Goal: Task Accomplishment & Management: Use online tool/utility

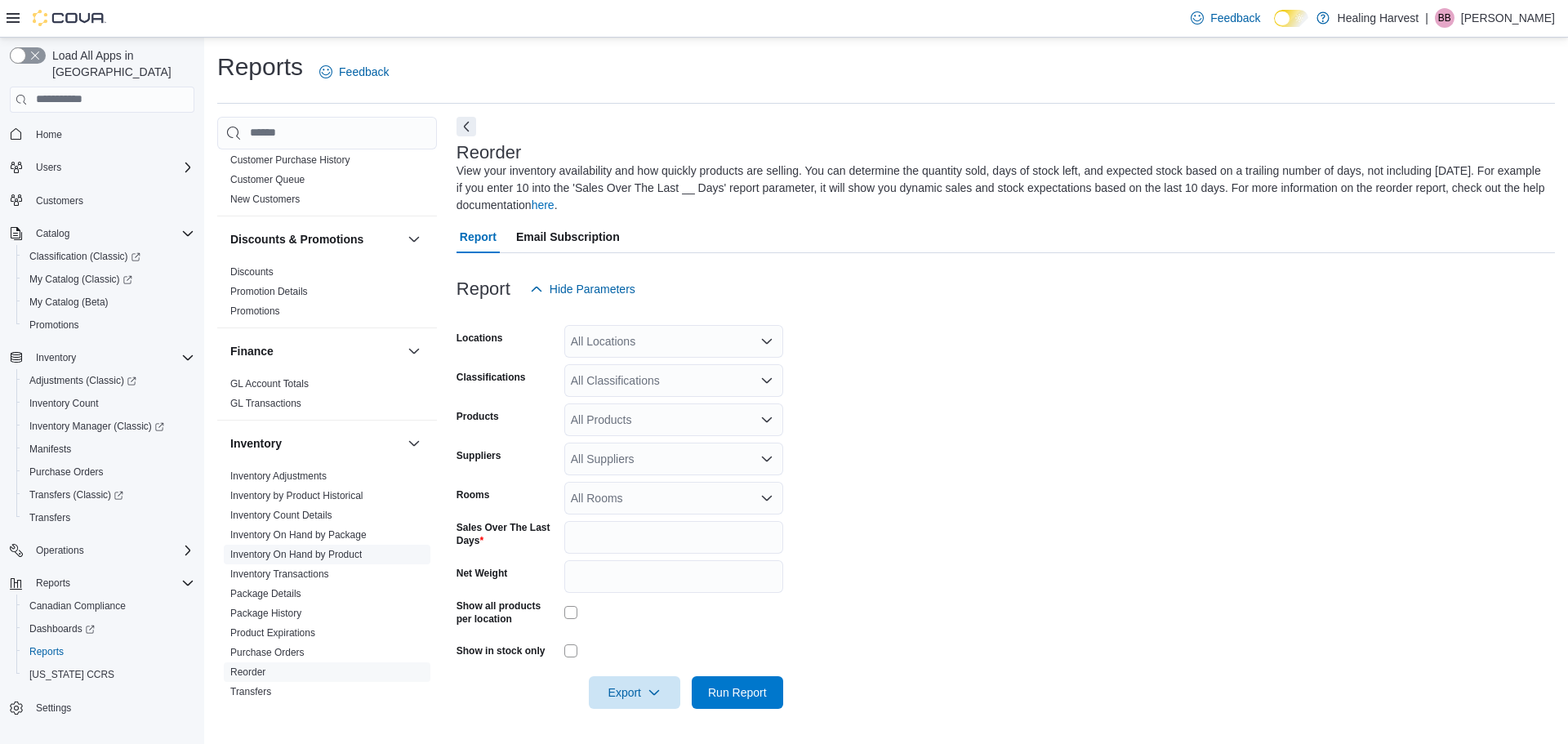
scroll to position [245, 0]
drag, startPoint x: 303, startPoint y: 578, endPoint x: 316, endPoint y: 624, distance: 47.8
click at [303, 578] on link "Inventory Transactions" at bounding box center [280, 577] width 99 height 11
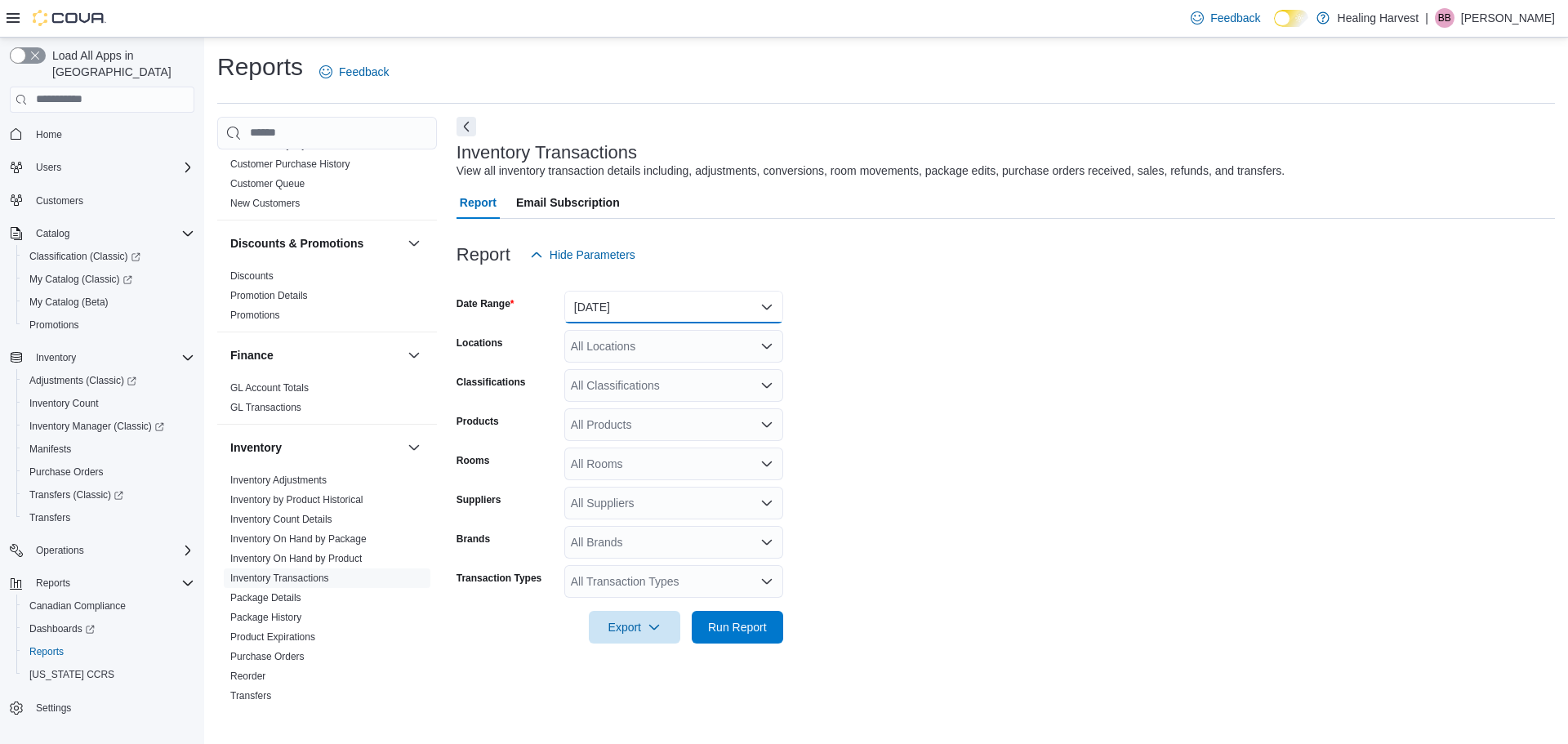
click at [651, 306] on button "[DATE]" at bounding box center [674, 306] width 218 height 32
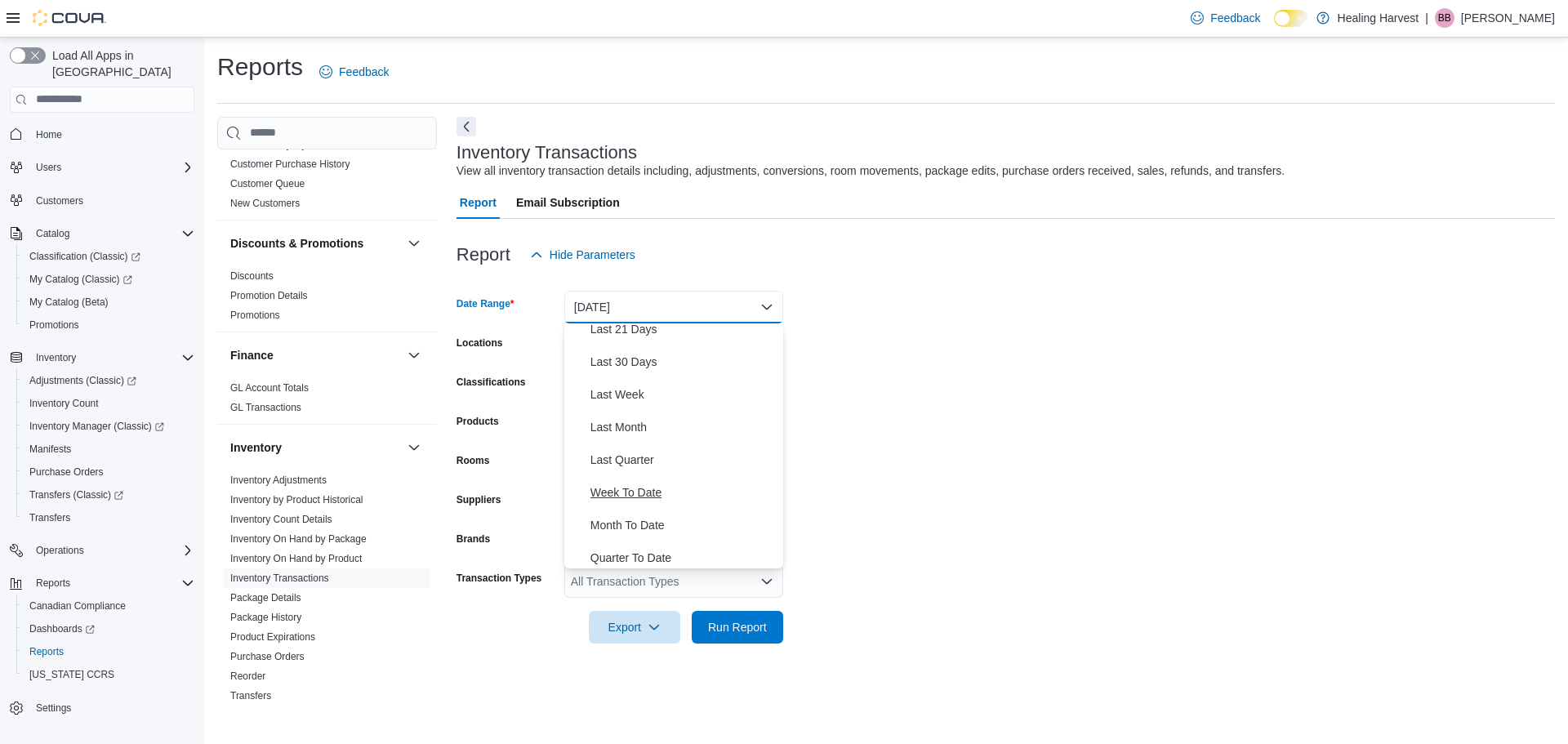
scroll to position [245, 0]
click at [637, 551] on span "Year To Date" at bounding box center [683, 552] width 186 height 19
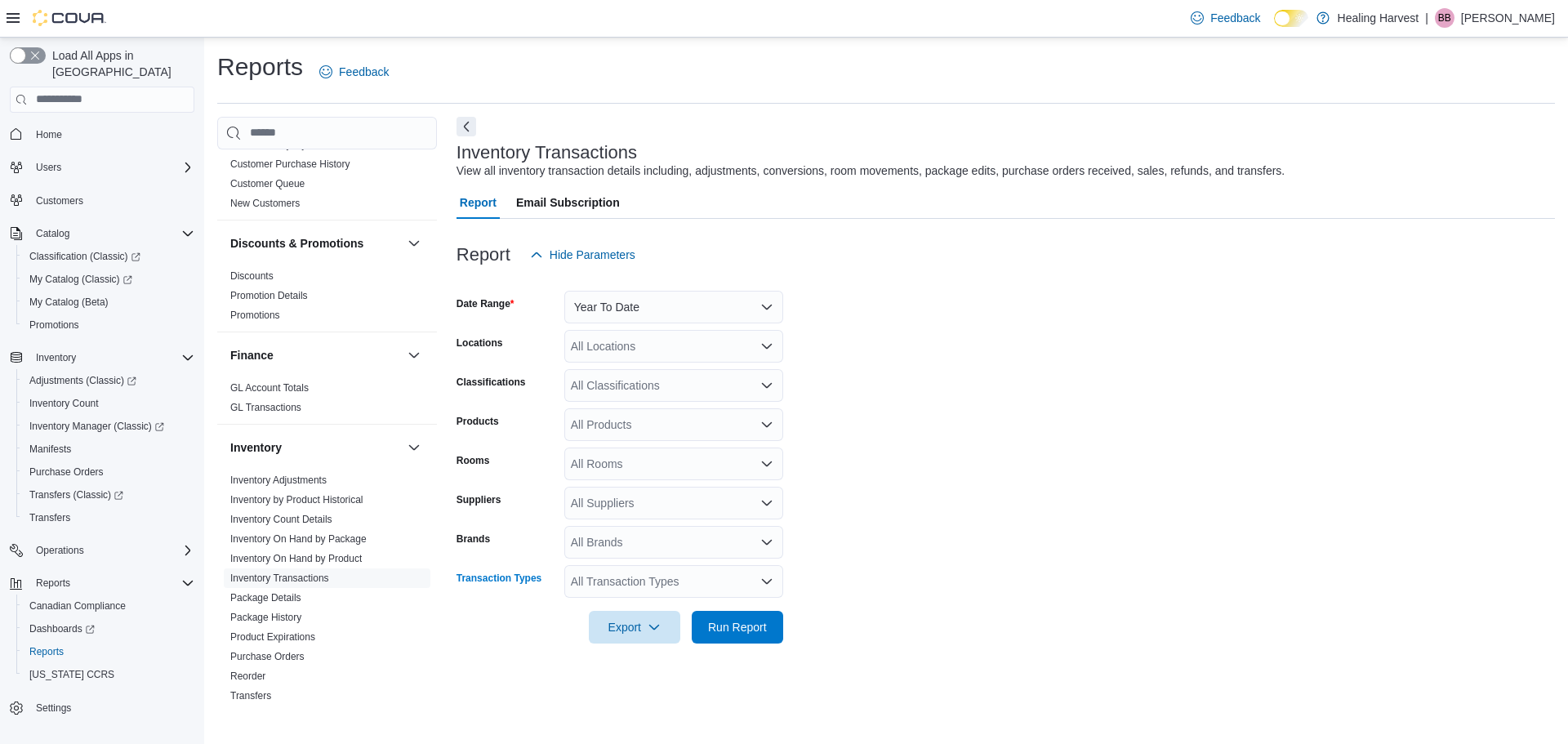
click at [710, 590] on div "All Transaction Types" at bounding box center [674, 580] width 218 height 32
click at [883, 502] on form "Date Range Year To Date Locations All Locations Classifications All Classificat…" at bounding box center [1005, 457] width 1098 height 372
click at [296, 482] on link "Inventory Adjustments" at bounding box center [279, 479] width 96 height 11
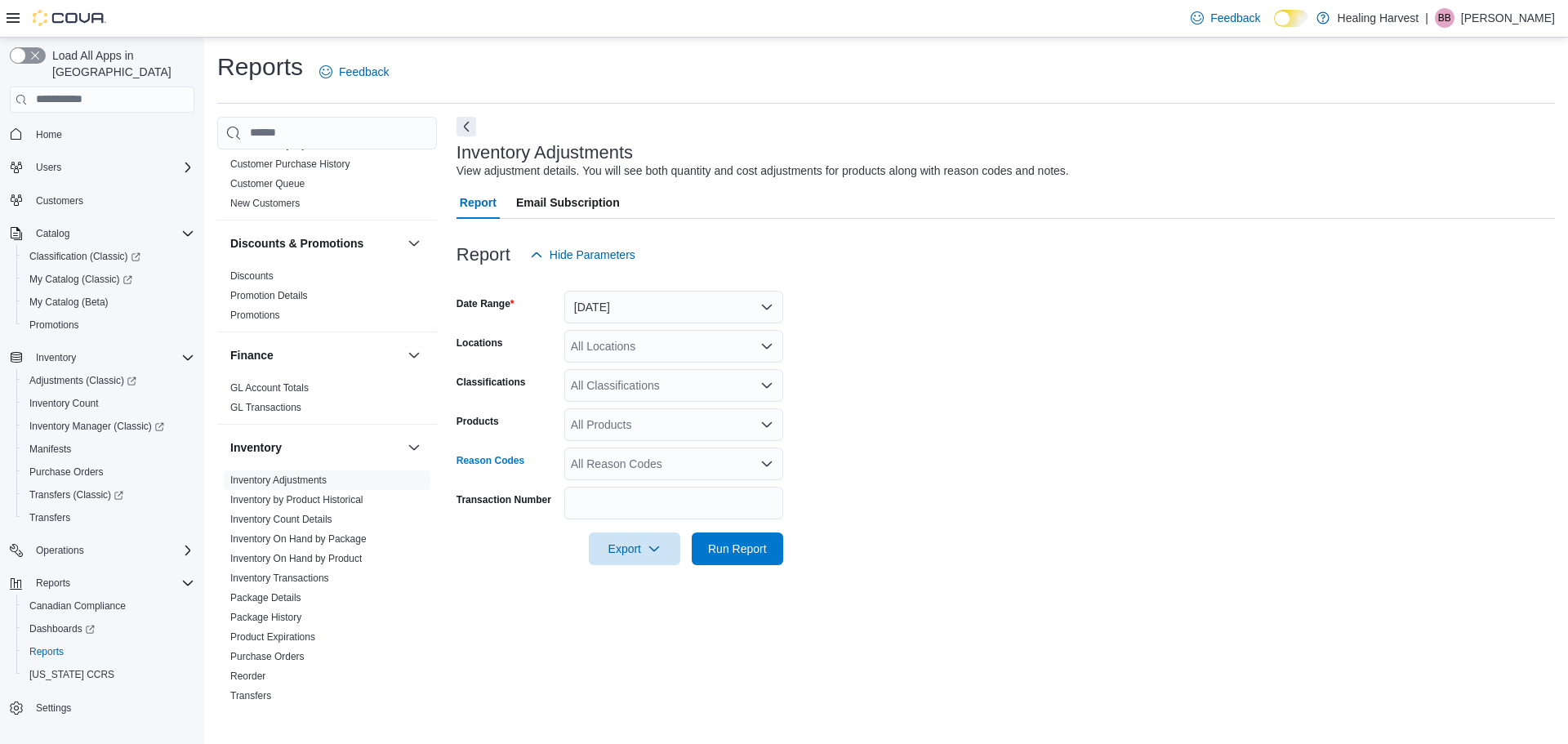
click at [629, 474] on div "All Reason Codes" at bounding box center [674, 463] width 218 height 32
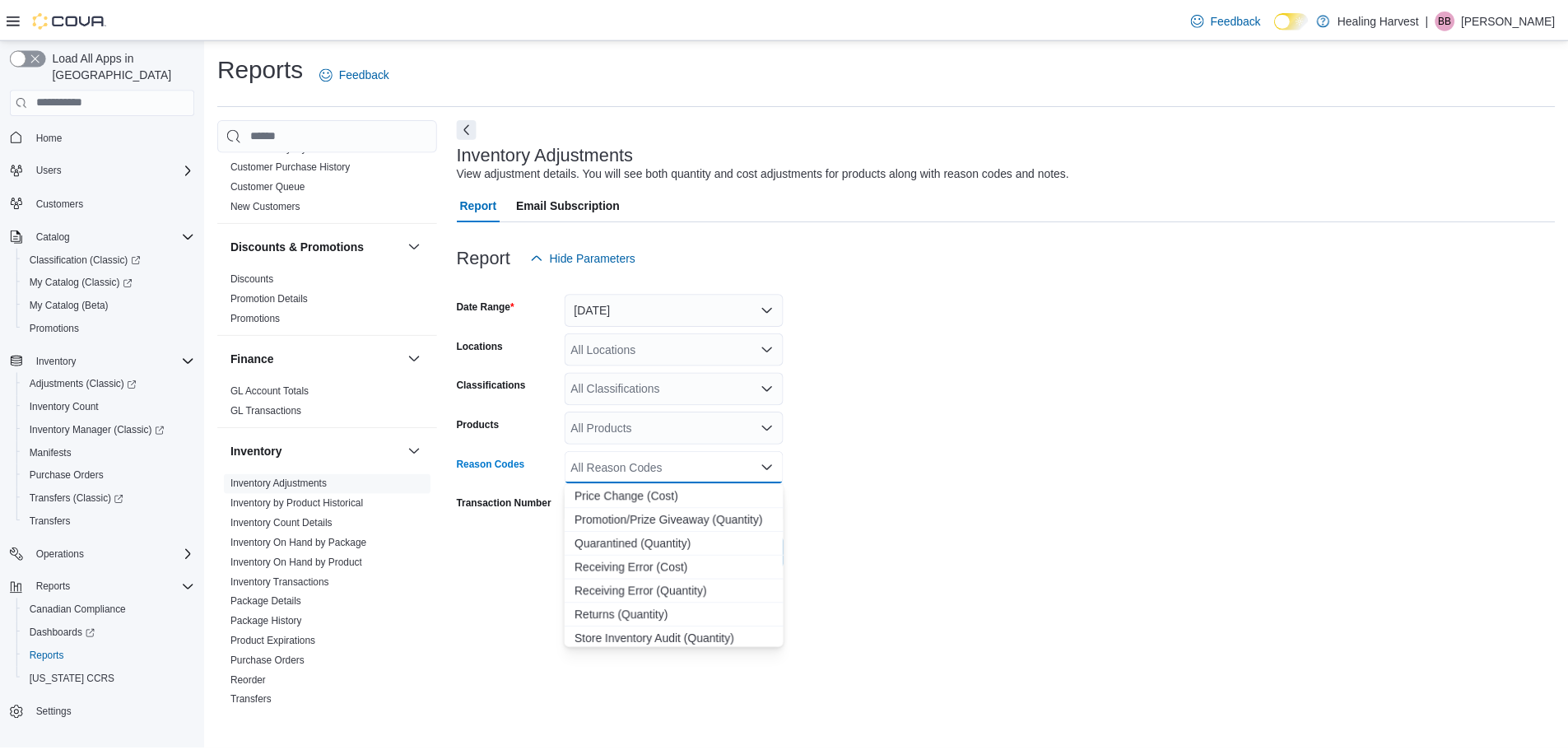
scroll to position [164, 0]
click at [615, 550] on span "Quarantined (Quantity)" at bounding box center [679, 546] width 201 height 17
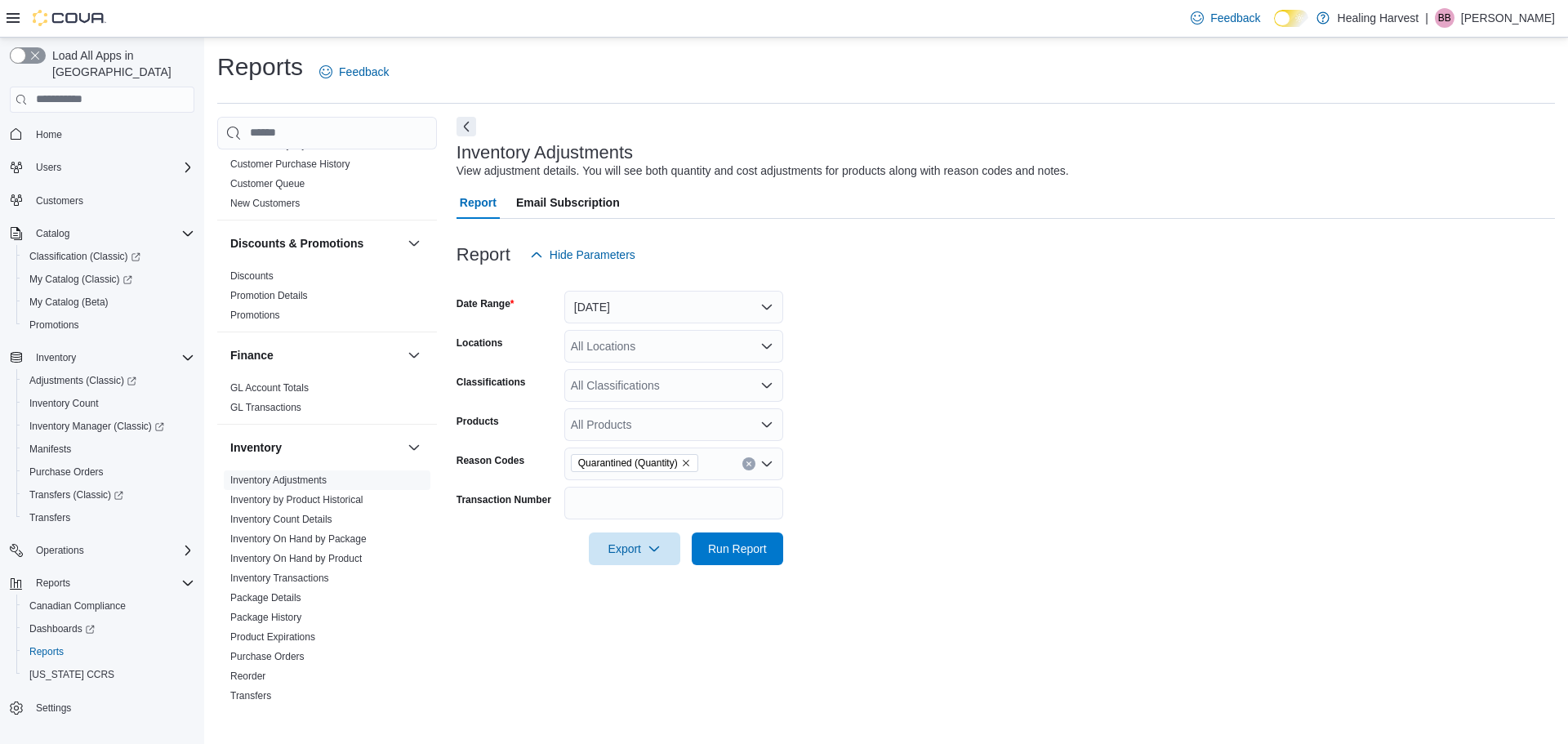
click at [523, 620] on div "Inventory Adjustments View adjustment details. You will see both quantity and c…" at bounding box center [1005, 412] width 1098 height 590
click at [730, 550] on span "Run Report" at bounding box center [738, 548] width 59 height 17
